Goal: Browse casually

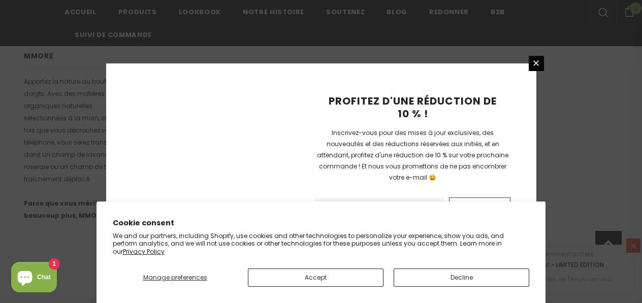
scroll to position [783, 0]
